Goal: Navigation & Orientation: Go to known website

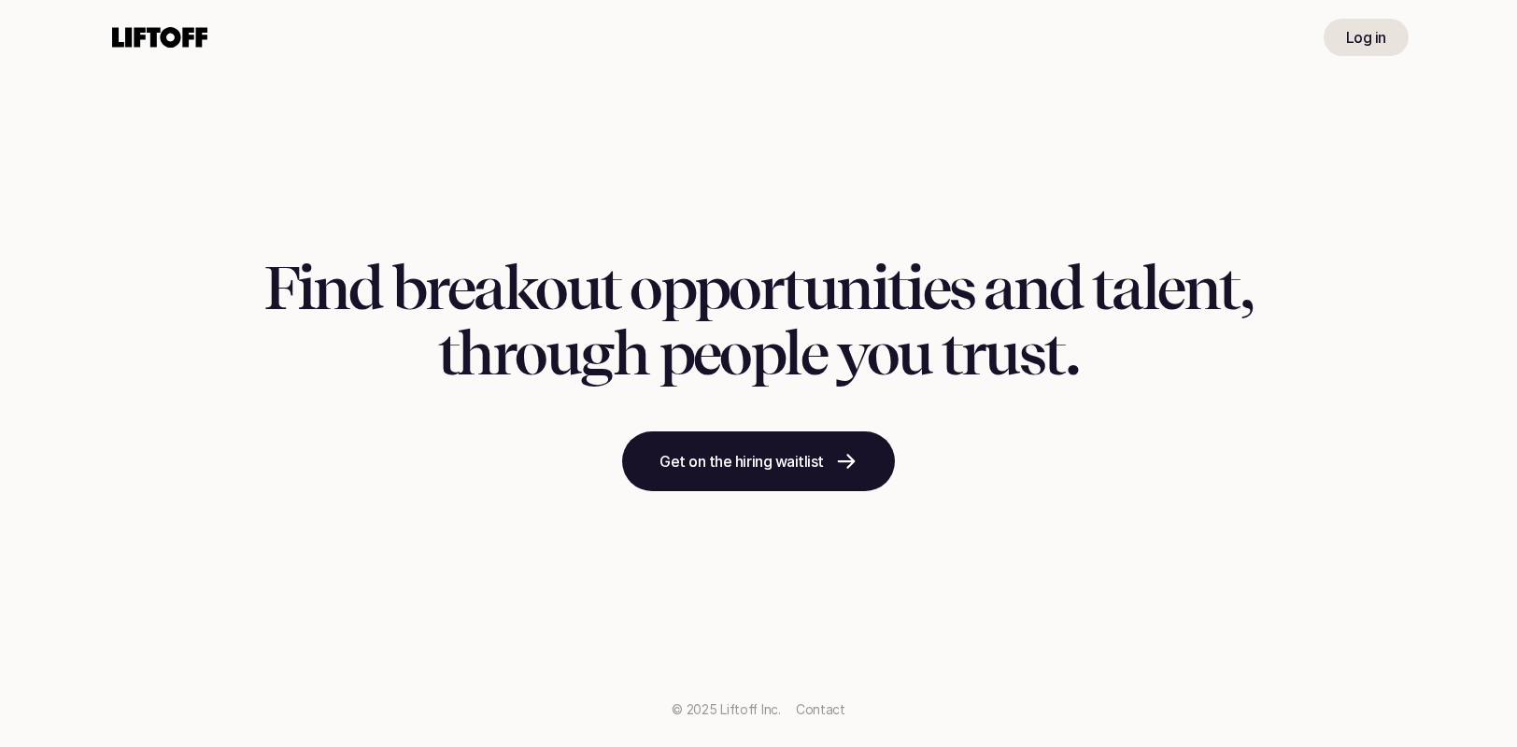
click at [1358, 34] on p "Log in" at bounding box center [1366, 37] width 40 height 22
